Goal: Task Accomplishment & Management: Use online tool/utility

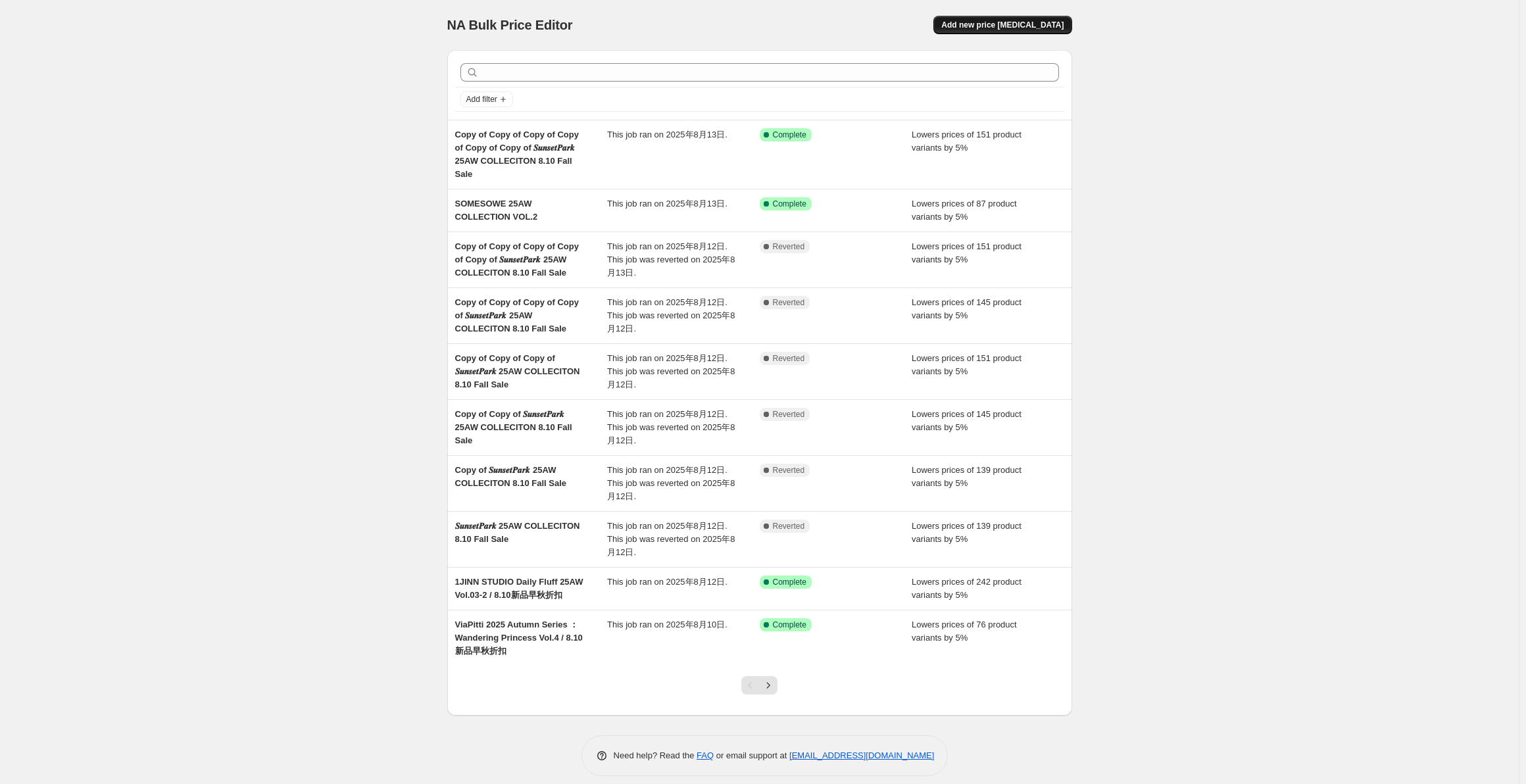
click at [1026, 28] on span "Add new price [MEDICAL_DATA]" at bounding box center [1002, 25] width 122 height 11
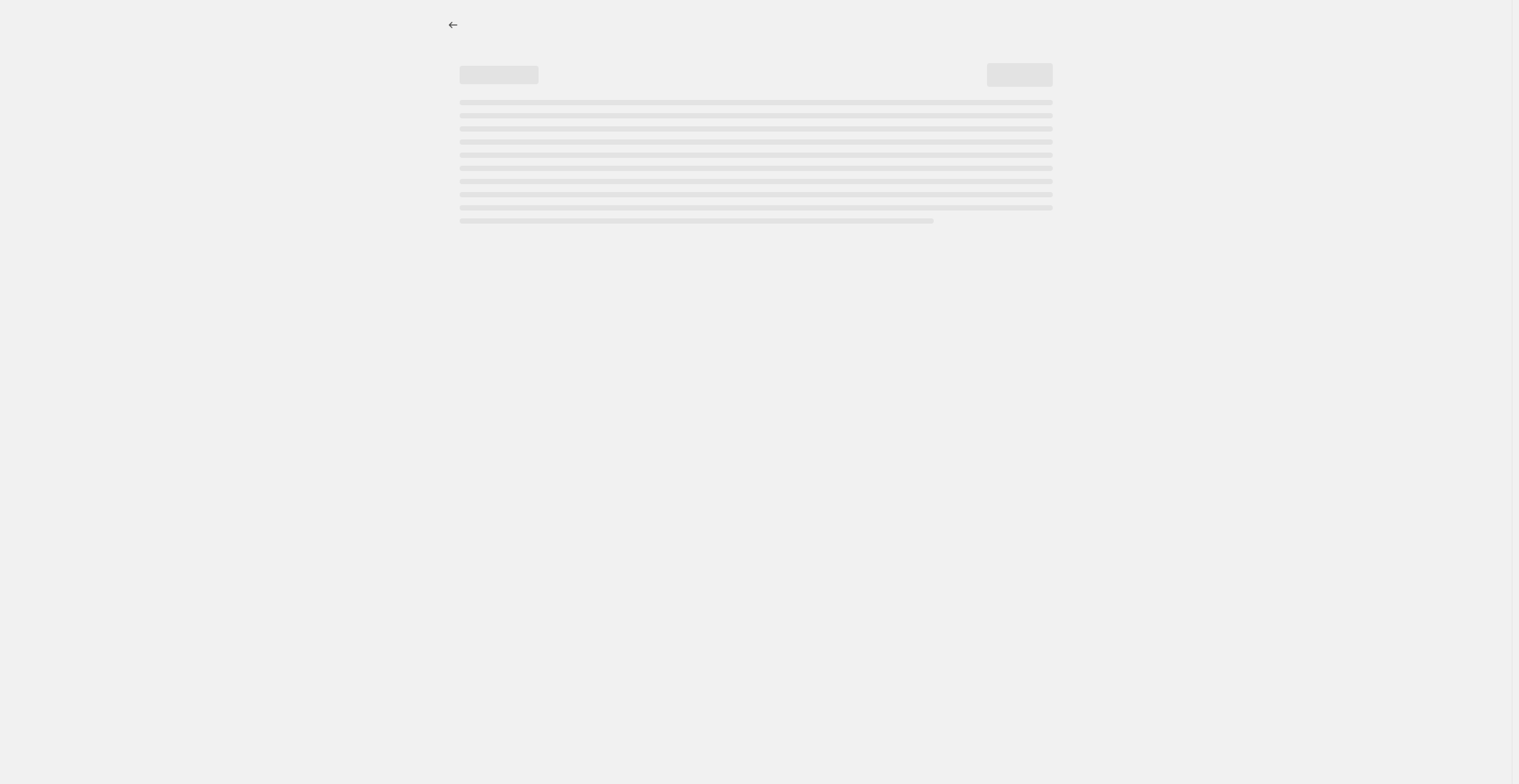
select select "percentage"
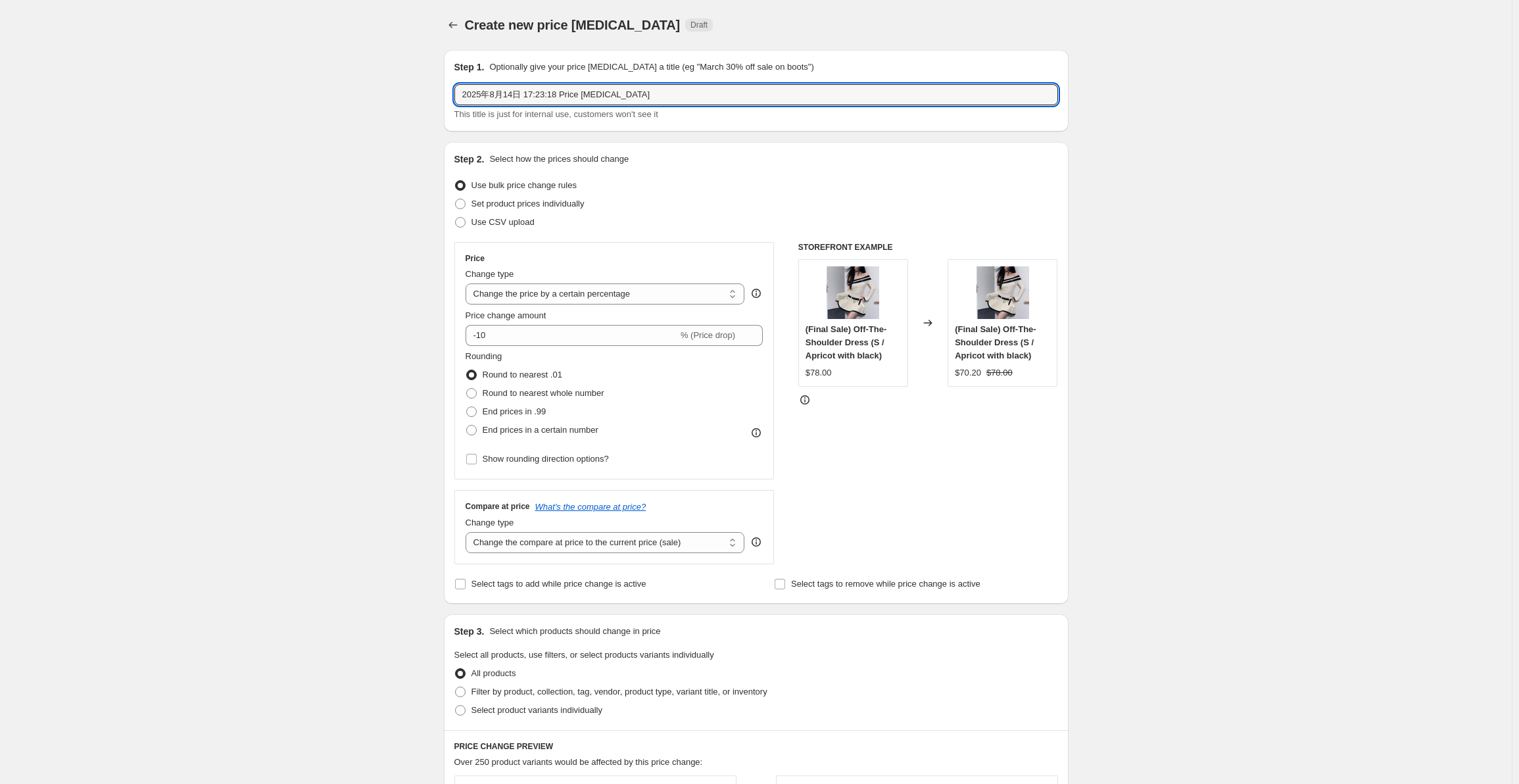
drag, startPoint x: 639, startPoint y: 95, endPoint x: 429, endPoint y: 100, distance: 210.1
click at [429, 100] on div "Create new price [MEDICAL_DATA]. This page is ready Create new price [MEDICAL_D…" at bounding box center [755, 667] width 1512 height 1336
click at [657, 85] on input "2025年8月14日 17:23:18 Price [MEDICAL_DATA]" at bounding box center [756, 94] width 604 height 21
drag, startPoint x: 623, startPoint y: 96, endPoint x: 342, endPoint y: 90, distance: 281.1
click at [342, 90] on div "Create new price [MEDICAL_DATA]. This page is ready Create new price [MEDICAL_D…" at bounding box center [755, 667] width 1512 height 1336
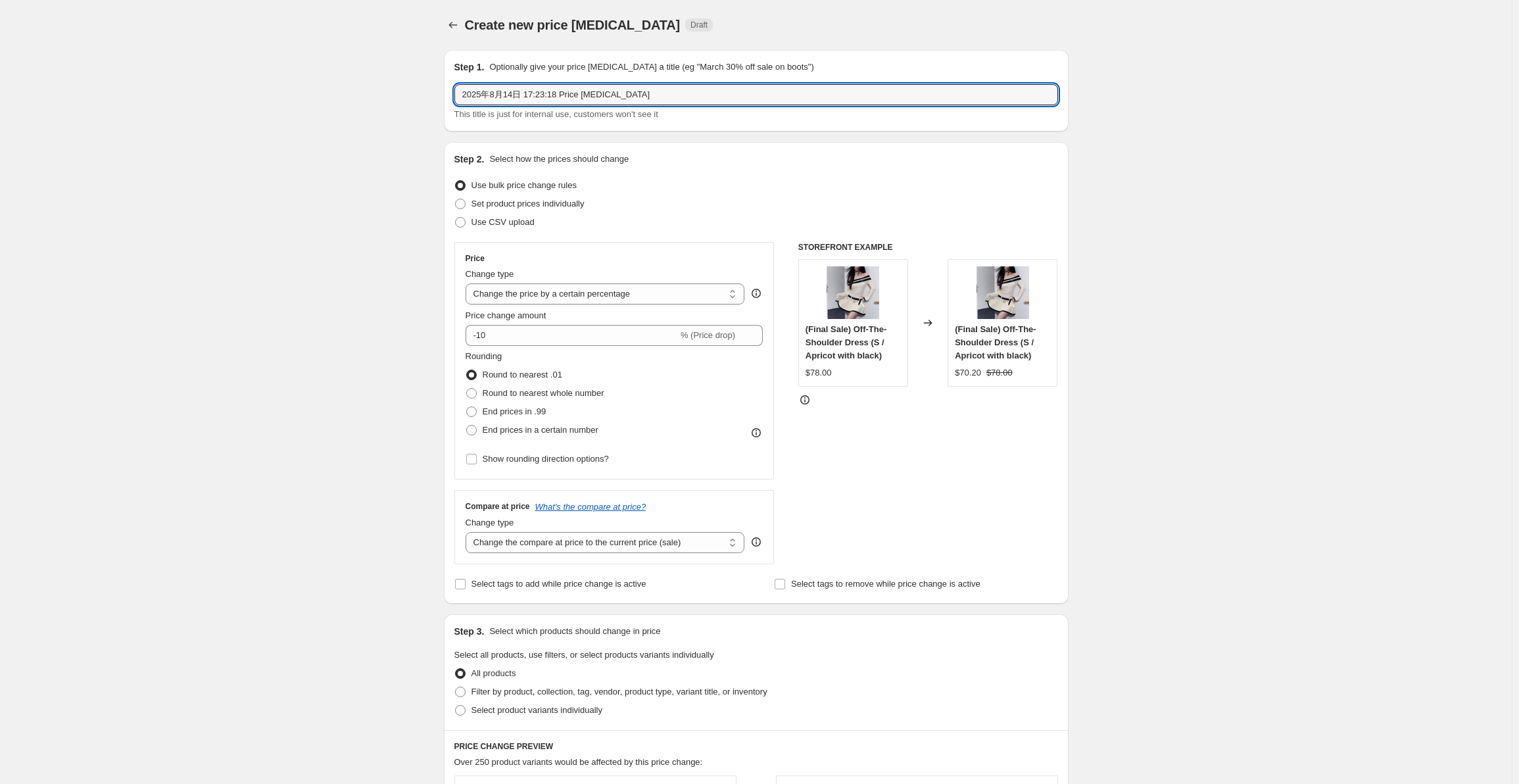
paste input "EARLY FALL SALE | NAWS 25FW "DJEMBE SERIES""
type input "EARLY FALL SALE | NAWS 25FW "DJEMBE SERIES""
click at [458, 29] on icon "Price change jobs" at bounding box center [453, 25] width 13 height 13
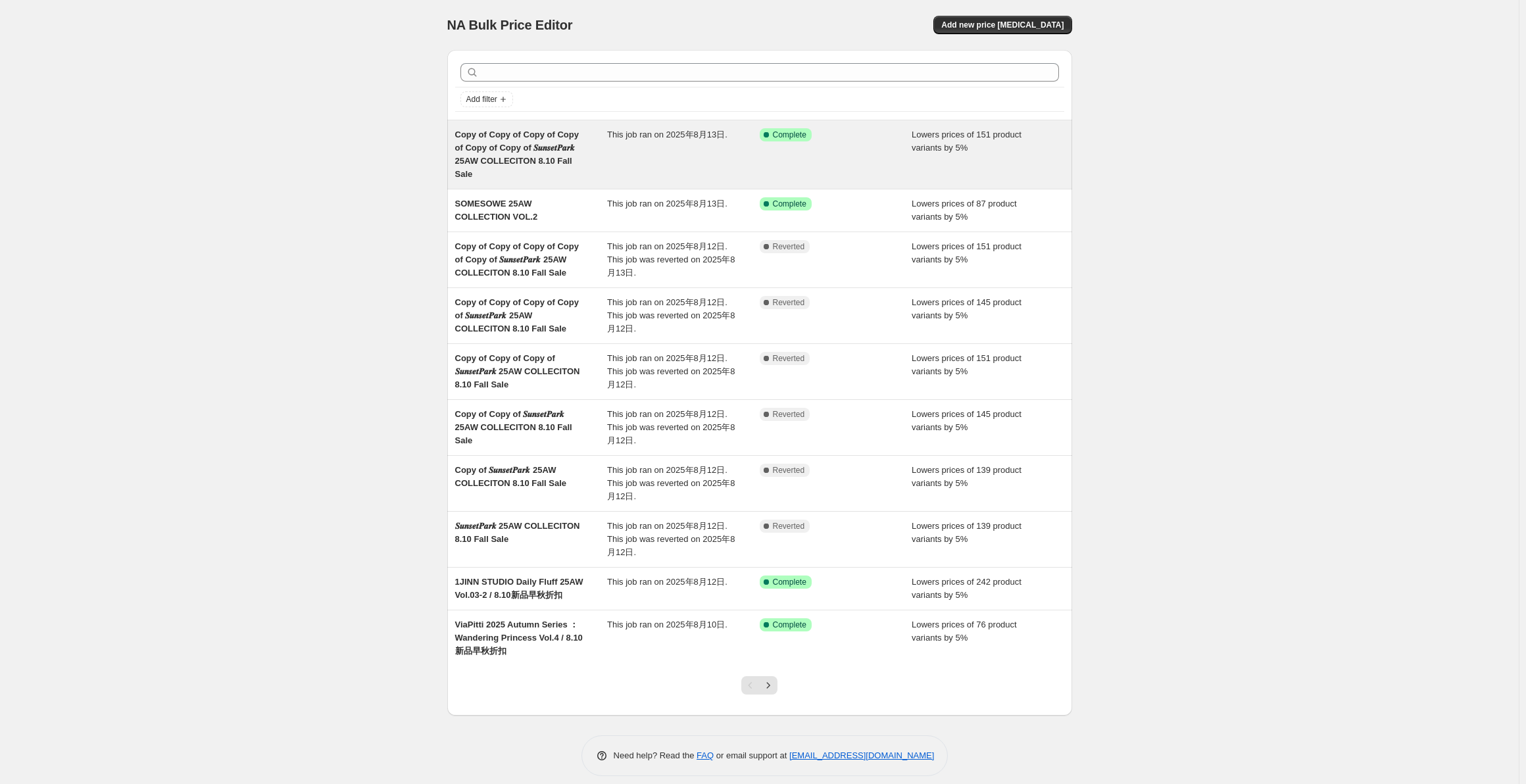
click at [877, 150] on div "Success Complete Complete" at bounding box center [836, 154] width 153 height 53
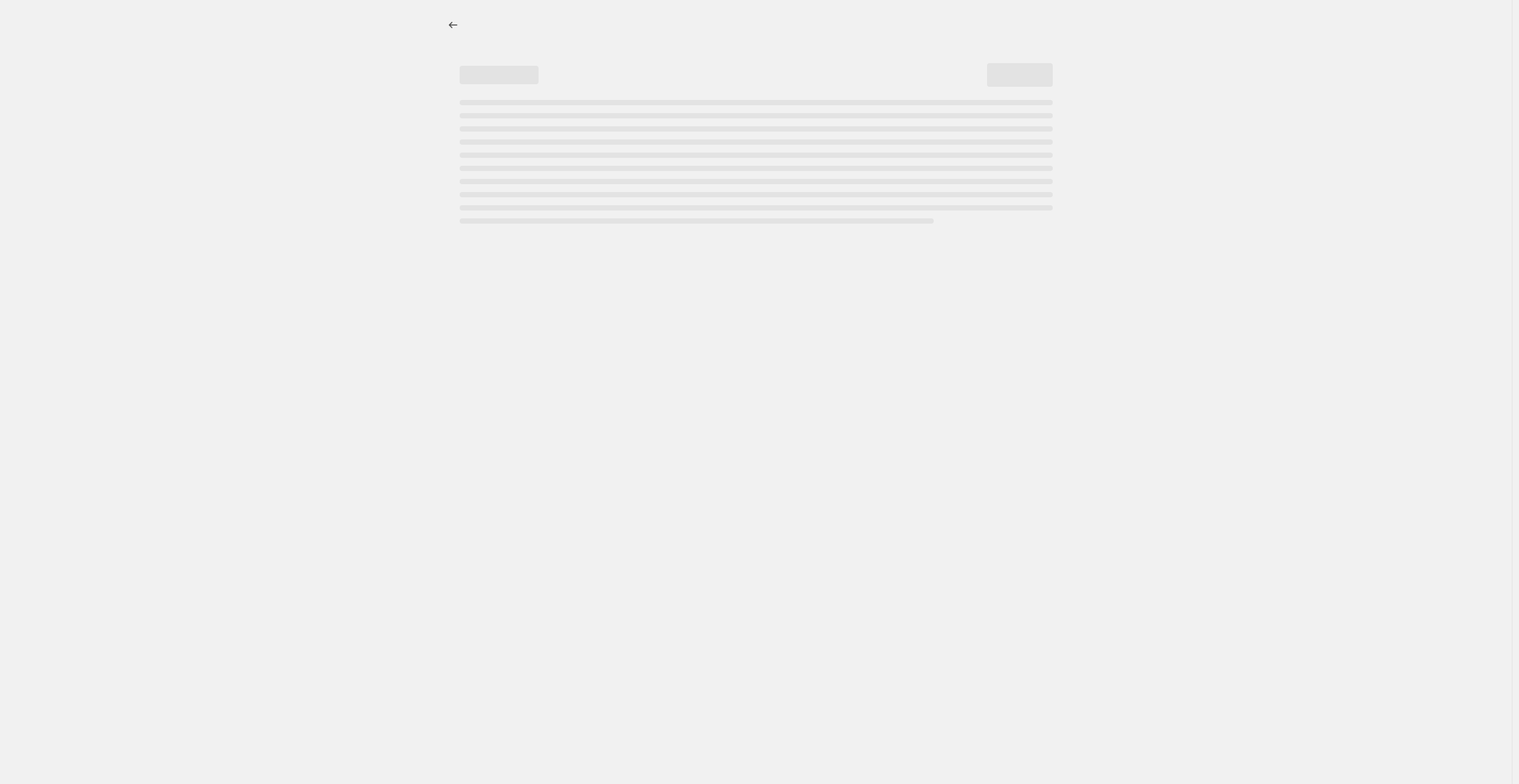
select select "percentage"
select select "collection"
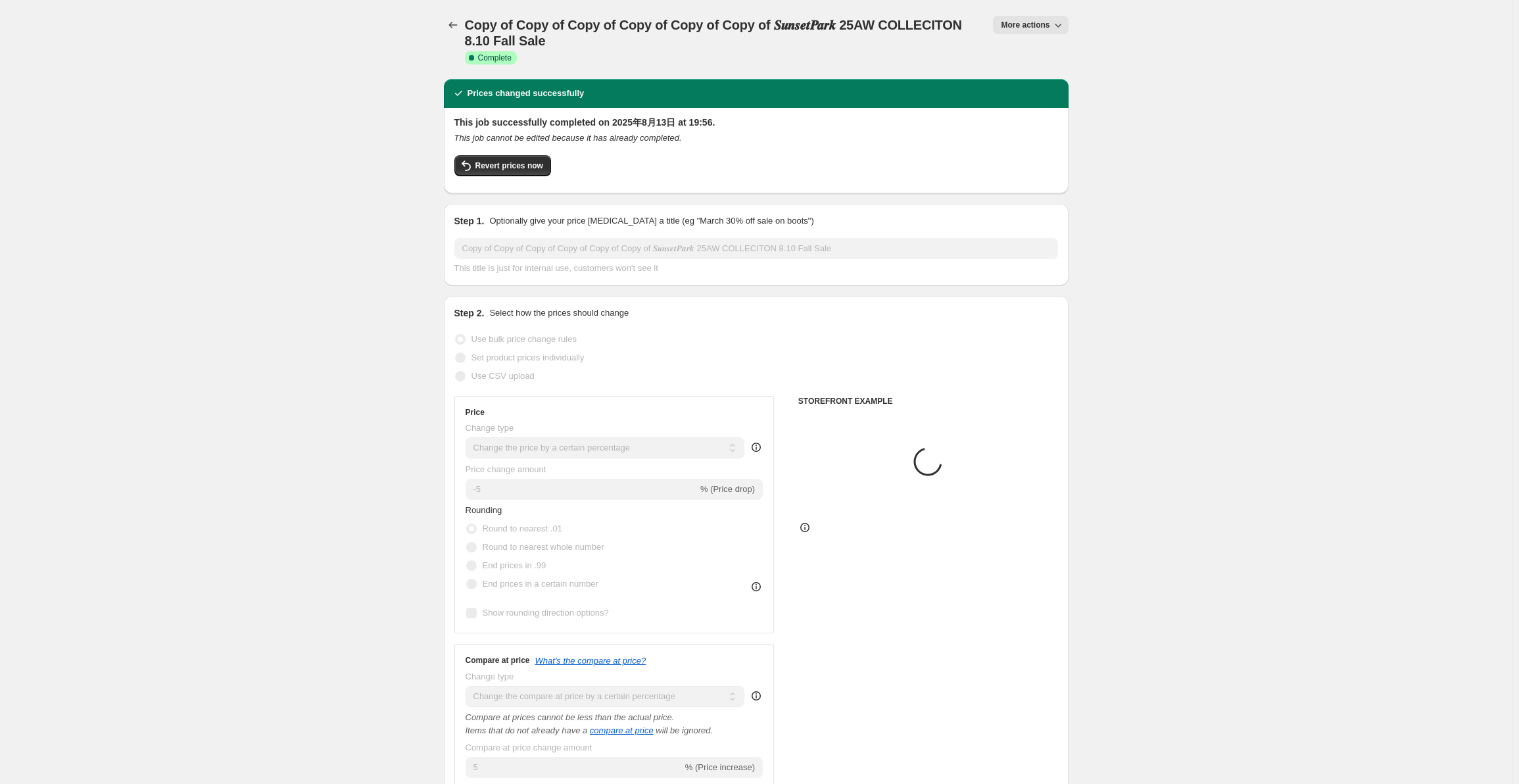
click at [1050, 29] on span "More actions" at bounding box center [1026, 25] width 48 height 11
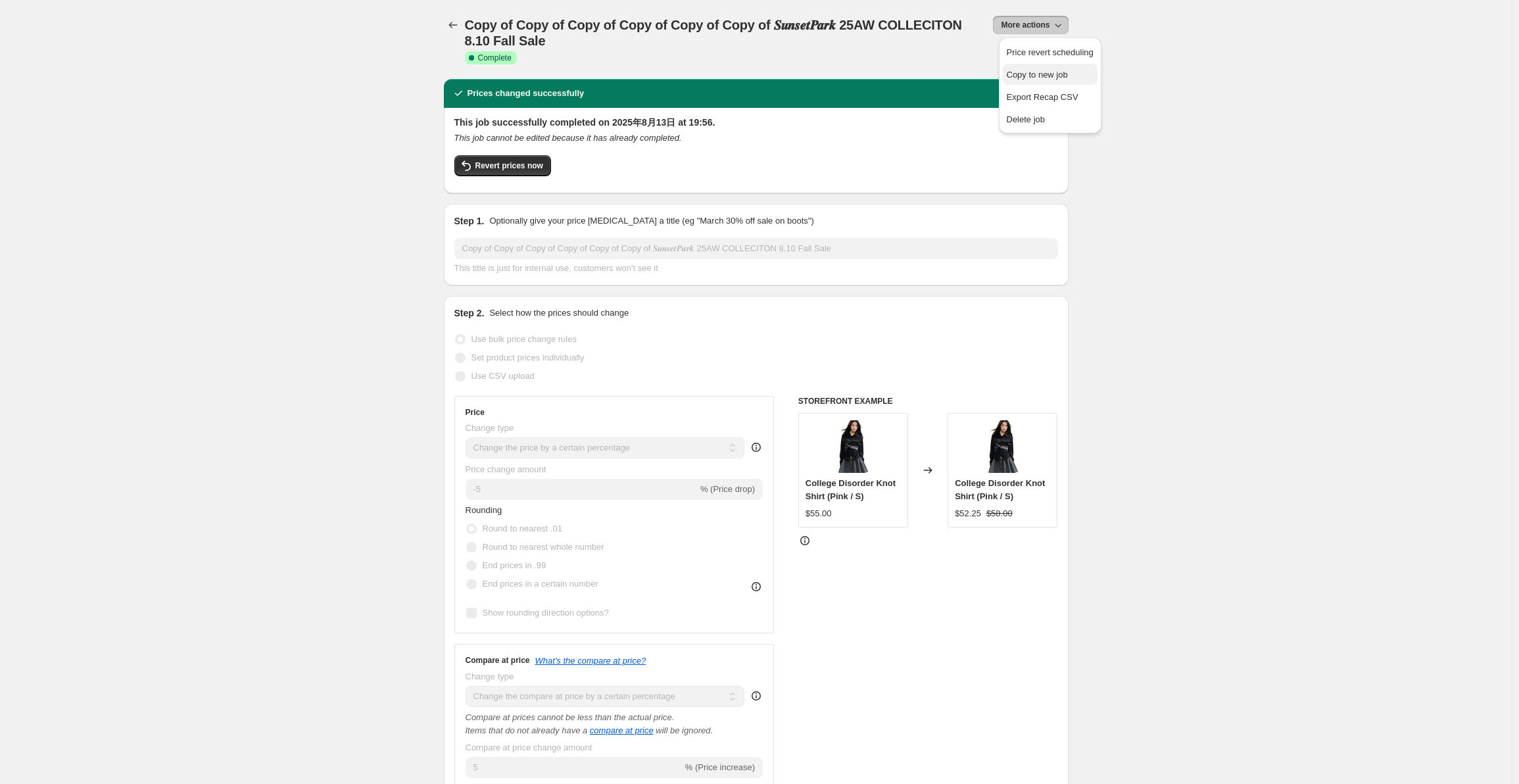
click at [1046, 75] on span "Copy to new job" at bounding box center [1037, 74] width 61 height 10
select select "percentage"
select select "collection"
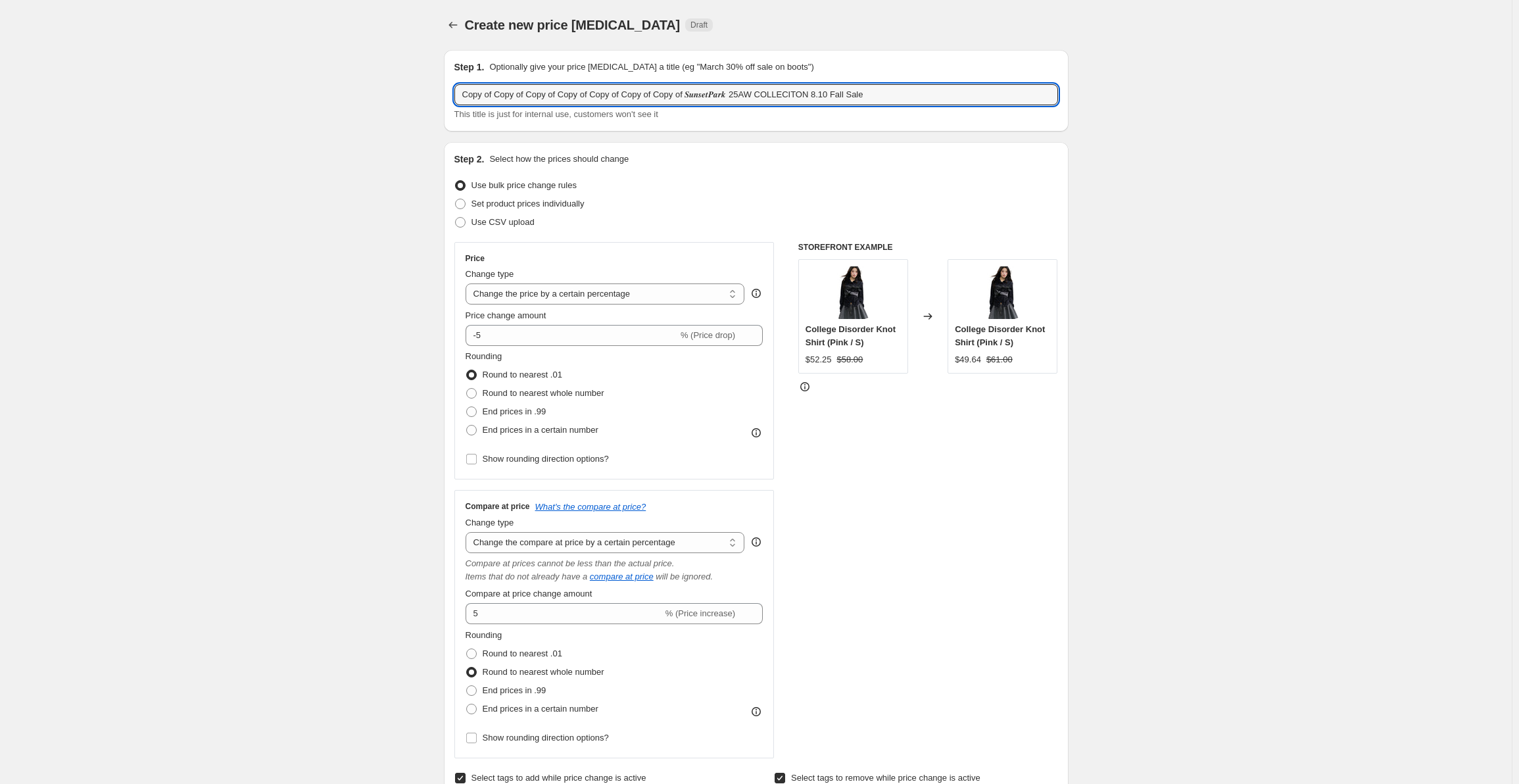
drag, startPoint x: 893, startPoint y: 94, endPoint x: 239, endPoint y: 114, distance: 654.3
paste input "EARLY FALL SALE | NAWS 25FW "DJEMBE SERIES""
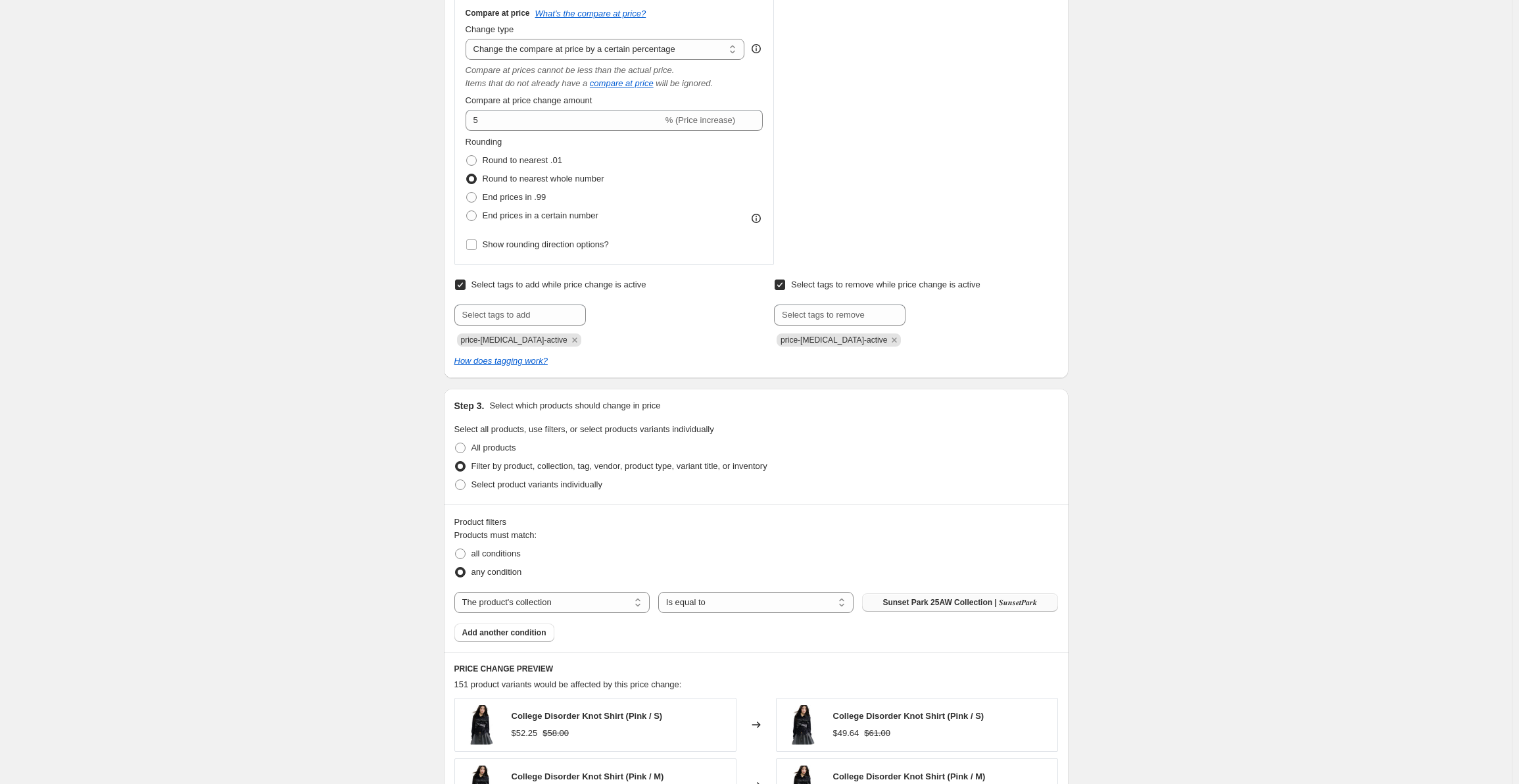
scroll to position [526, 0]
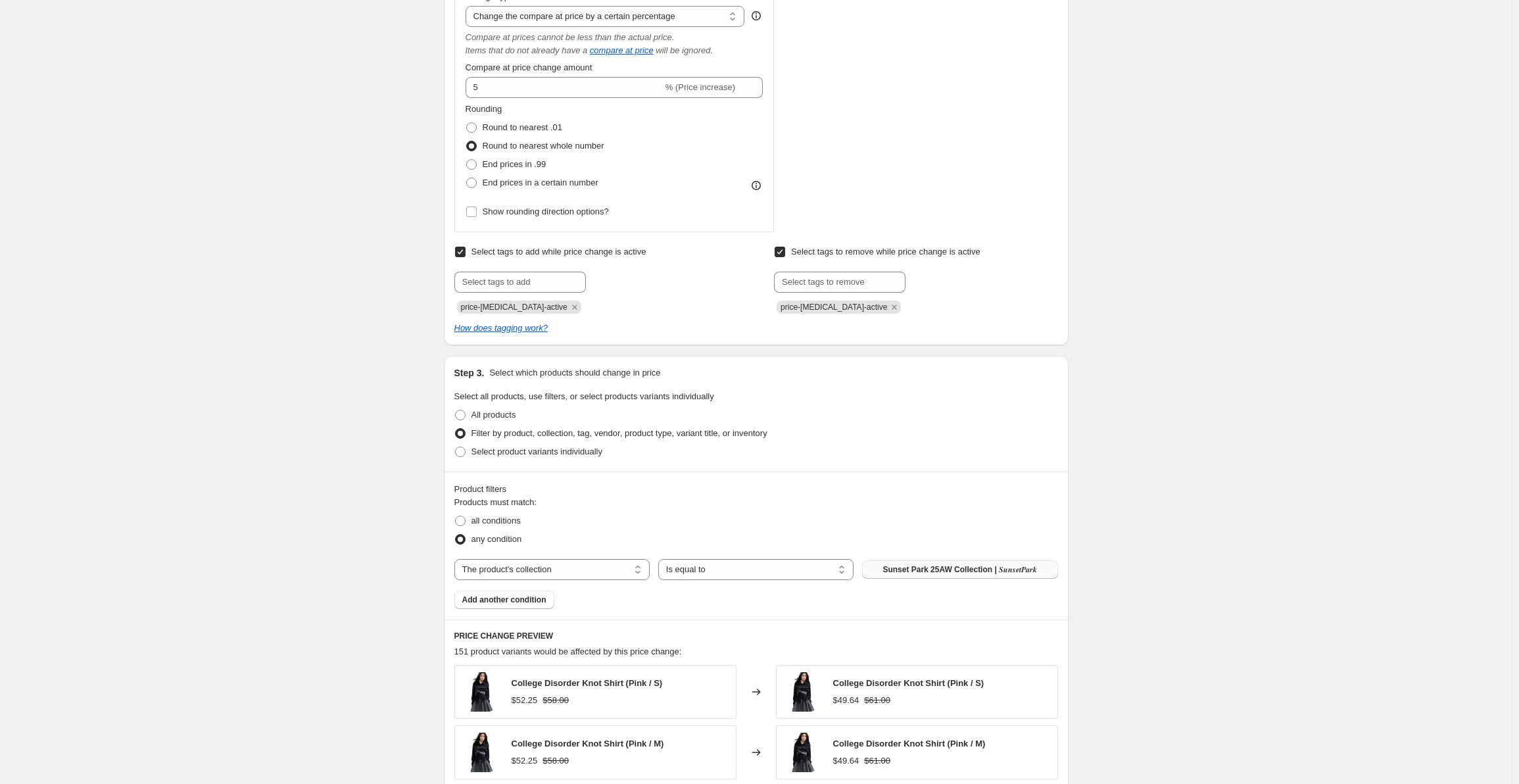
type input "EARLY FALL SALE | NAWS 25FW "DJEMBE SERIES" 8.10 early fall sale"
click at [915, 574] on span "Sunset Park 25AW Collection | 𝑺𝒖𝒏𝒔𝒆𝒕𝑷𝒂𝒓𝒌" at bounding box center [960, 570] width 154 height 11
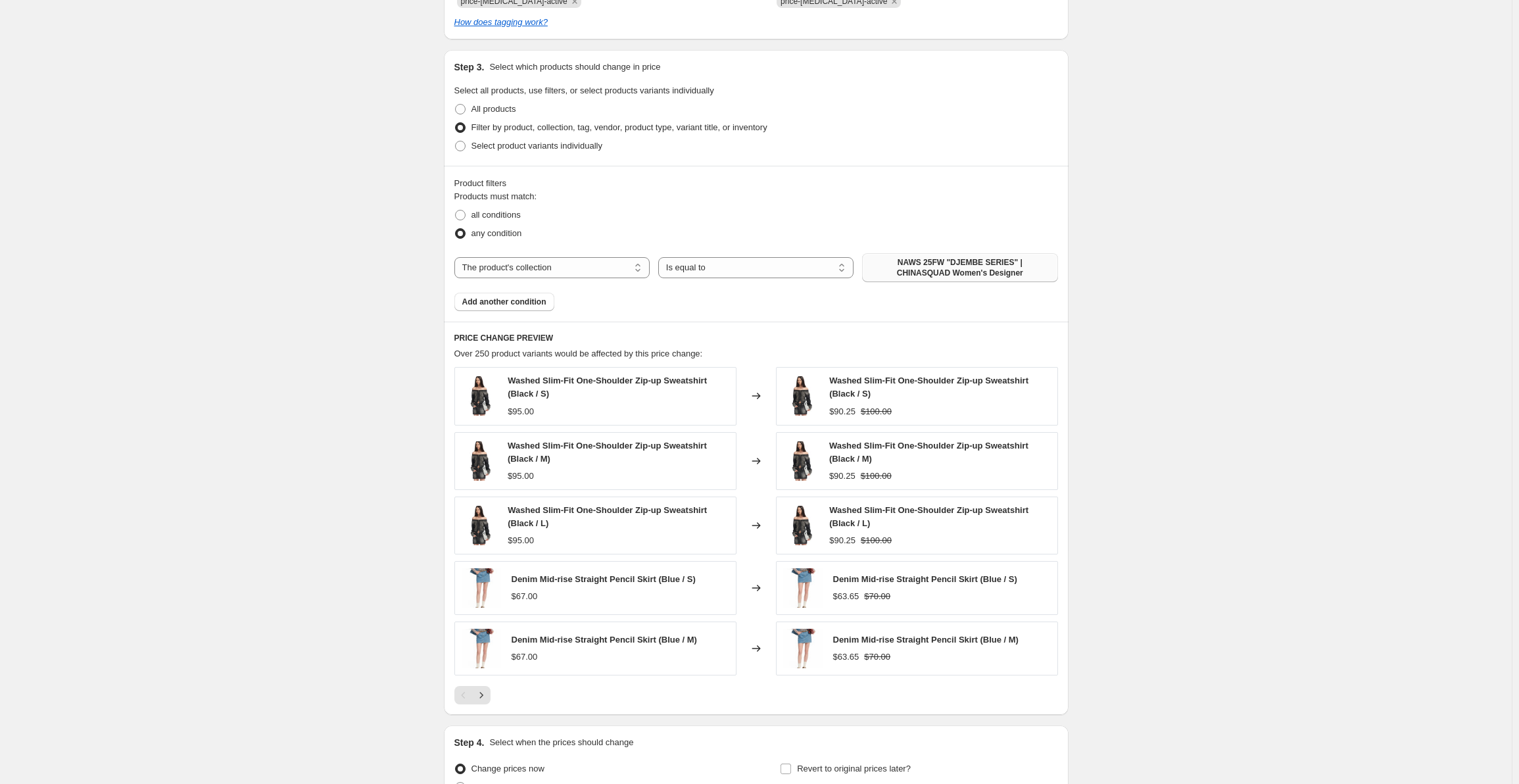
scroll to position [967, 0]
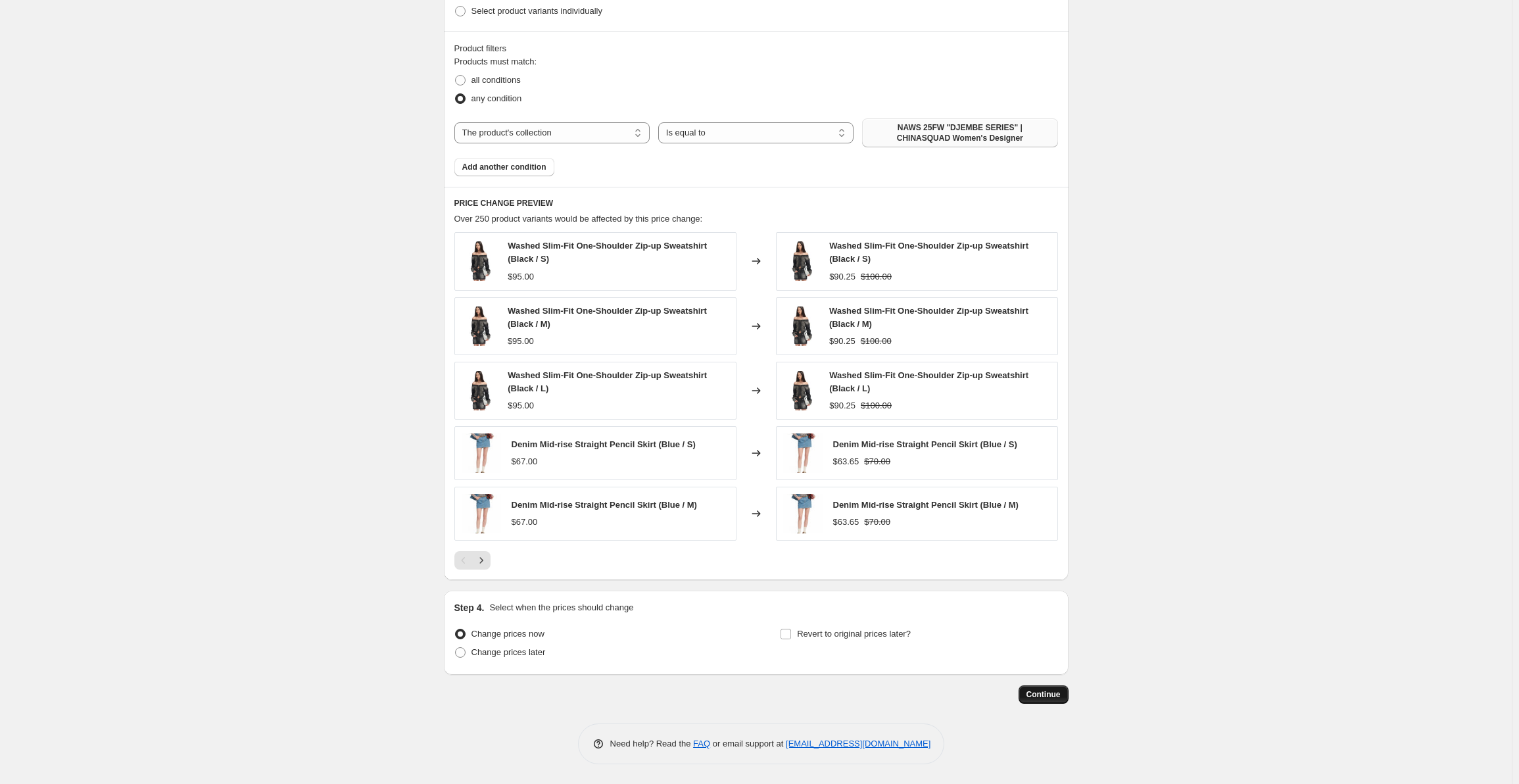
click at [1052, 696] on span "Continue" at bounding box center [1043, 694] width 34 height 11
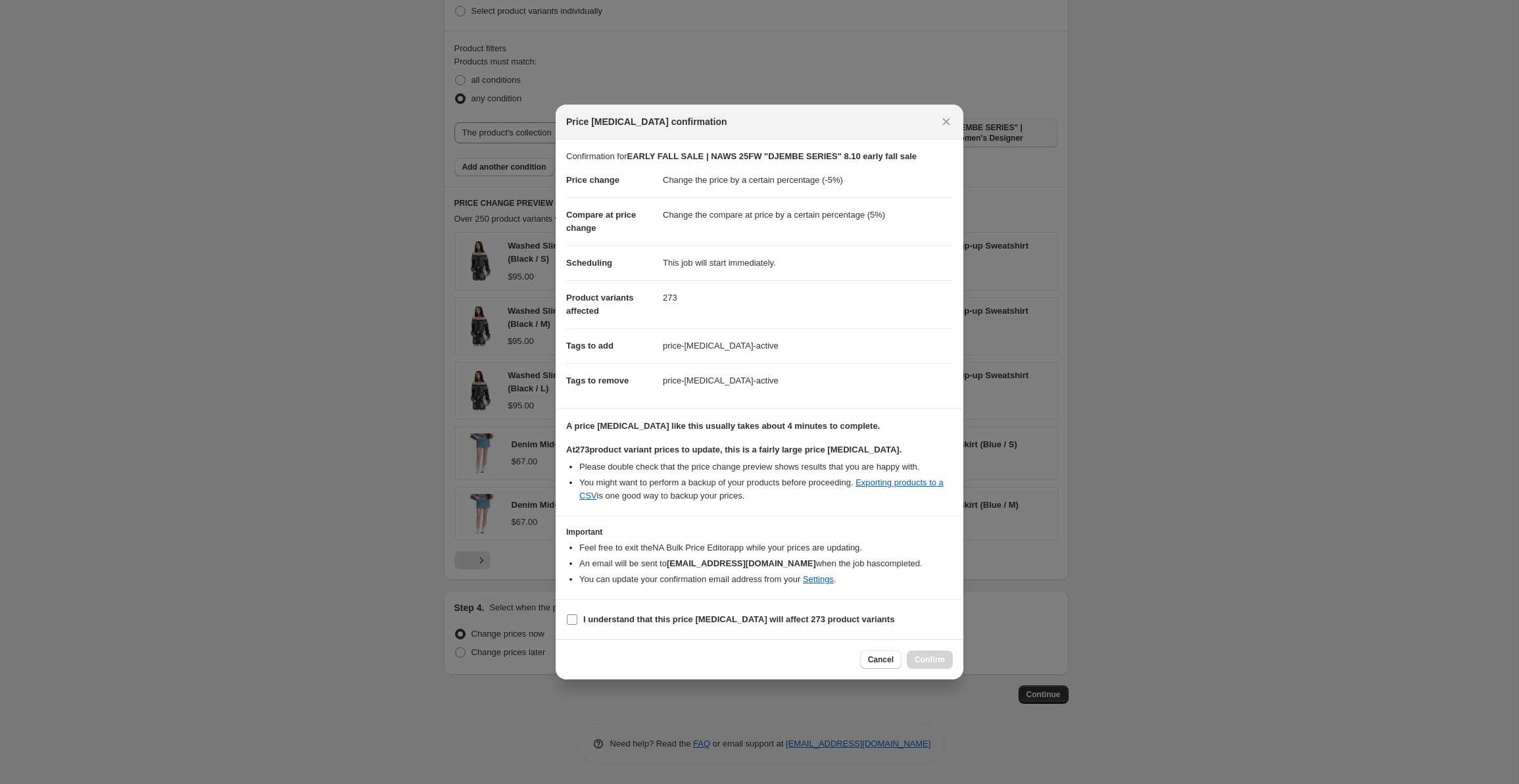
click at [572, 618] on input "I understand that this price [MEDICAL_DATA] will affect 273 product variants" at bounding box center [572, 620] width 11 height 11
checkbox input "true"
click at [940, 658] on span "Confirm" at bounding box center [930, 659] width 31 height 11
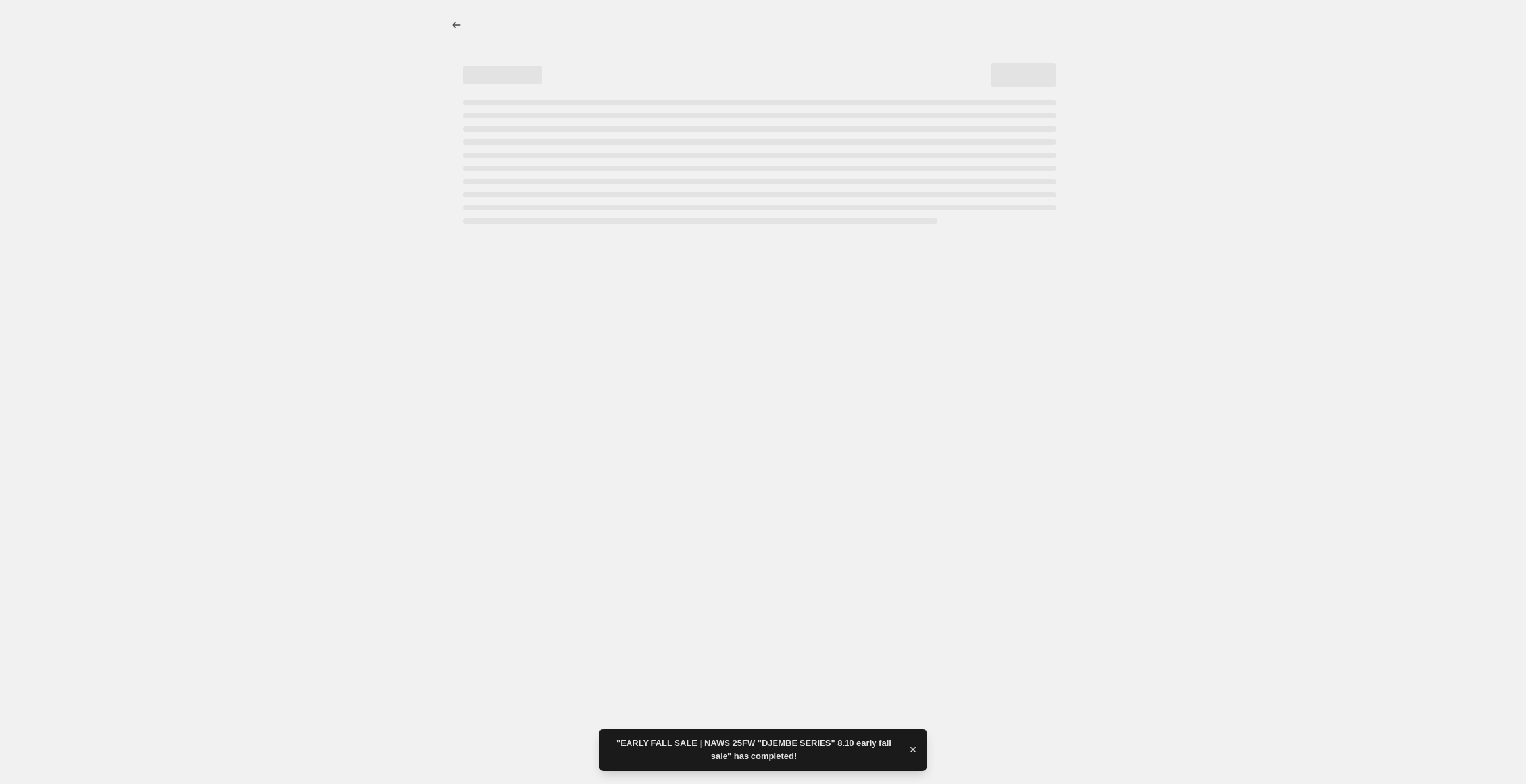
select select "percentage"
select select "collection"
